Goal: Check status: Check status

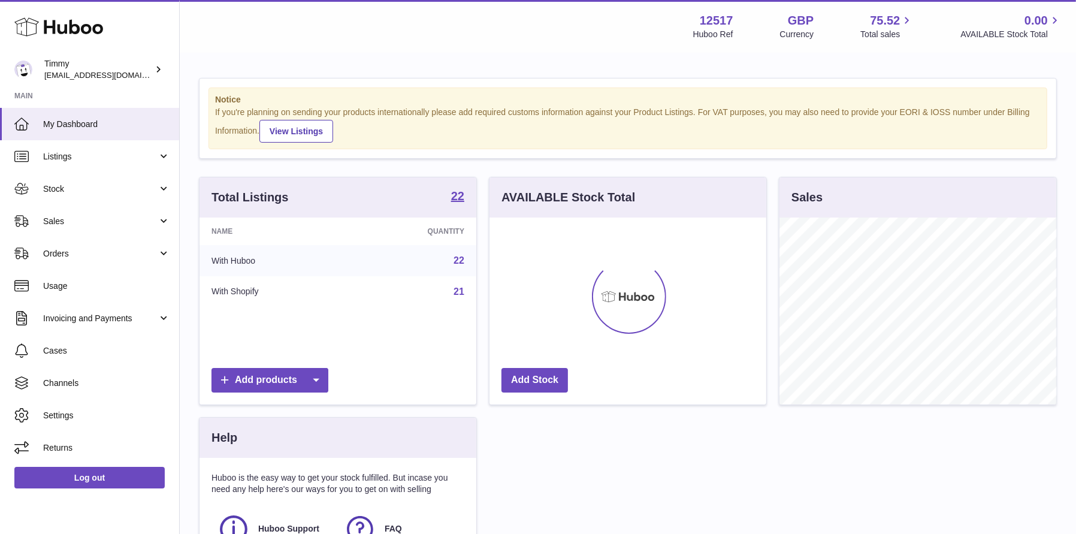
scroll to position [186, 277]
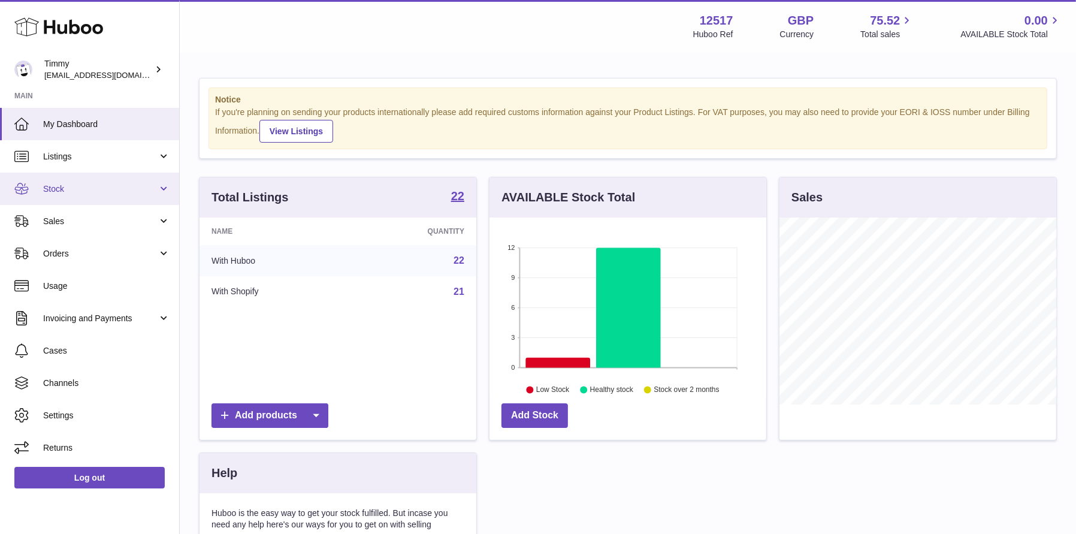
click at [114, 199] on link "Stock" at bounding box center [89, 189] width 179 height 32
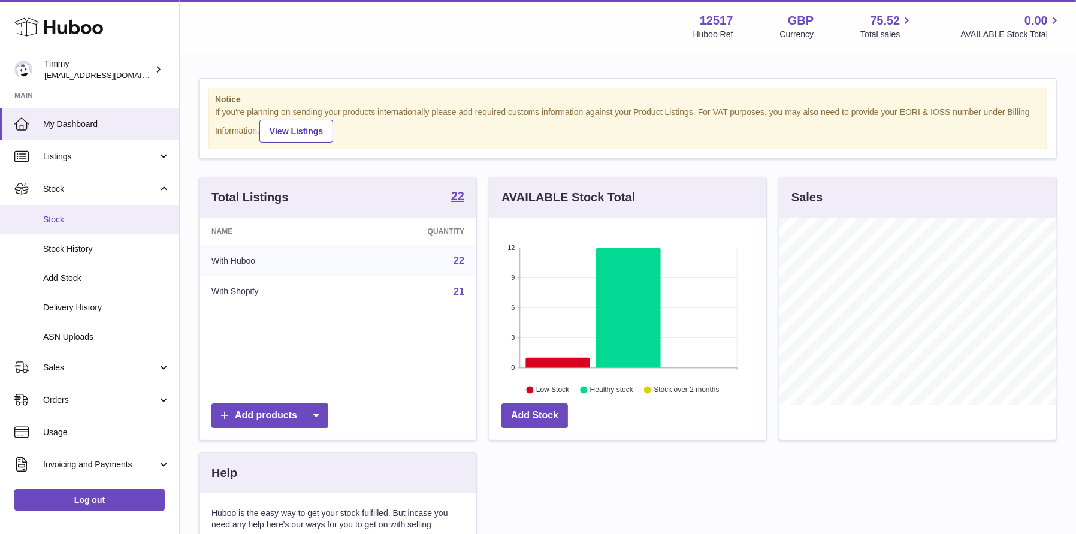
click at [112, 219] on span "Stock" at bounding box center [106, 219] width 127 height 11
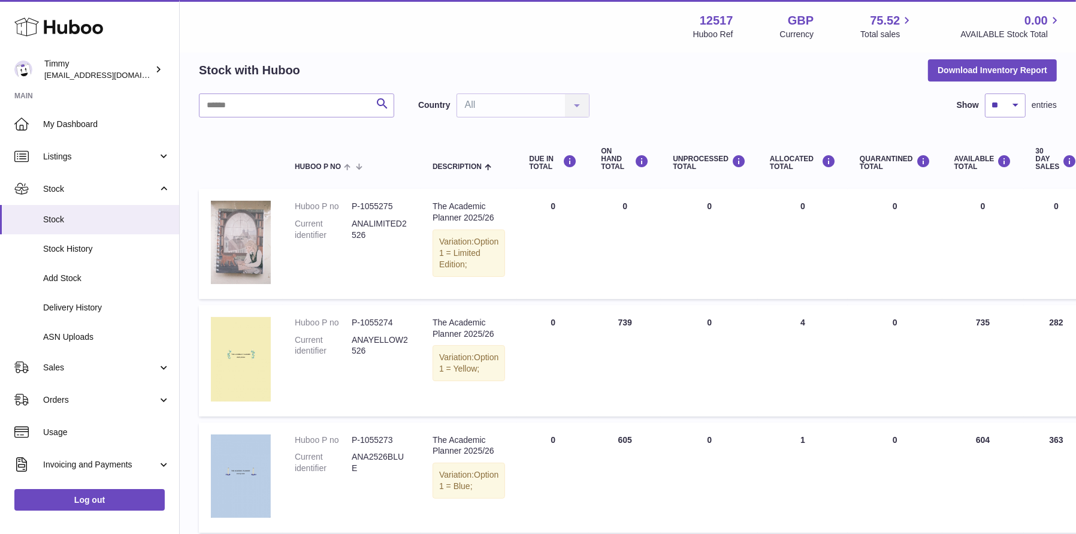
scroll to position [80, 0]
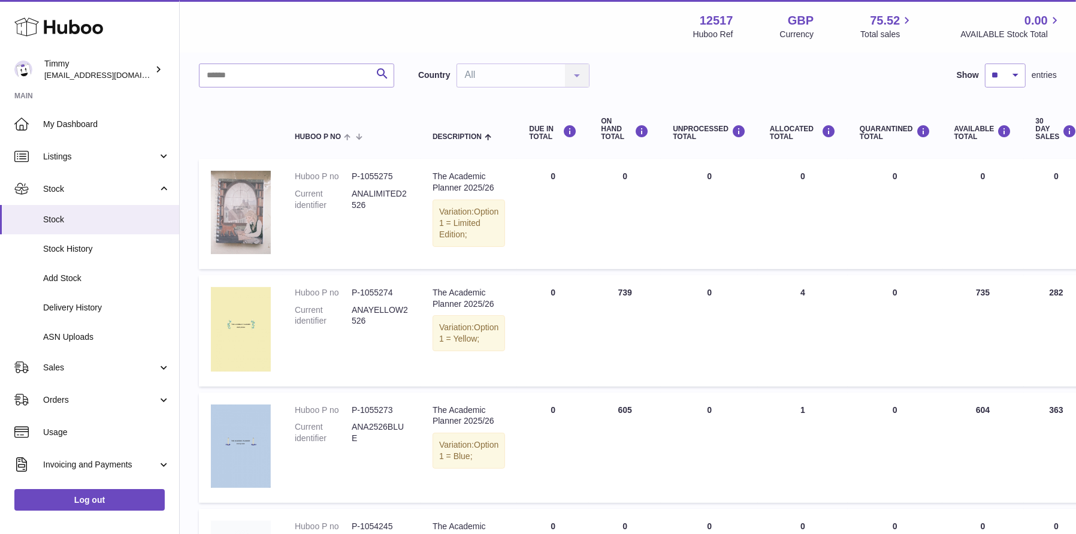
click at [610, 311] on td "ON HAND Total 739" at bounding box center [625, 330] width 72 height 111
